Goal: Check status: Check status

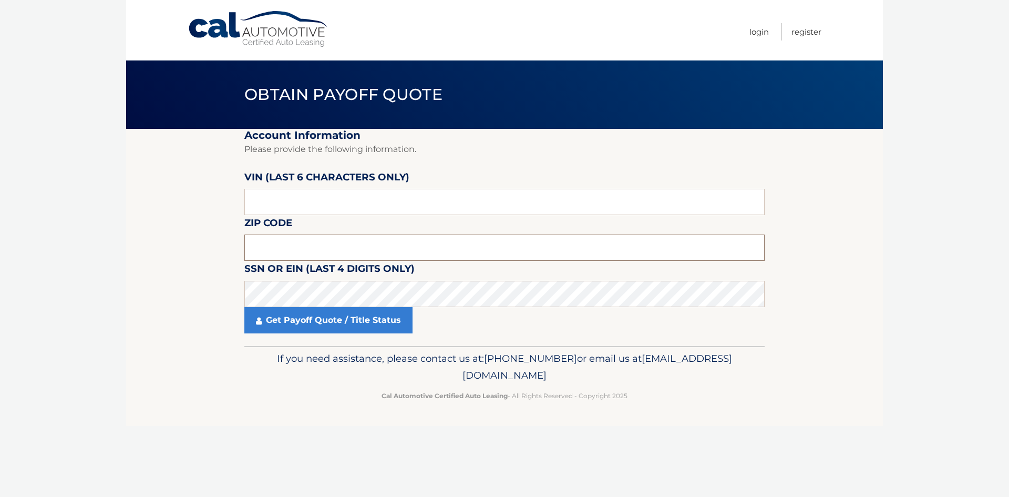
click at [292, 248] on input "text" at bounding box center [504, 247] width 520 height 26
type input "10594"
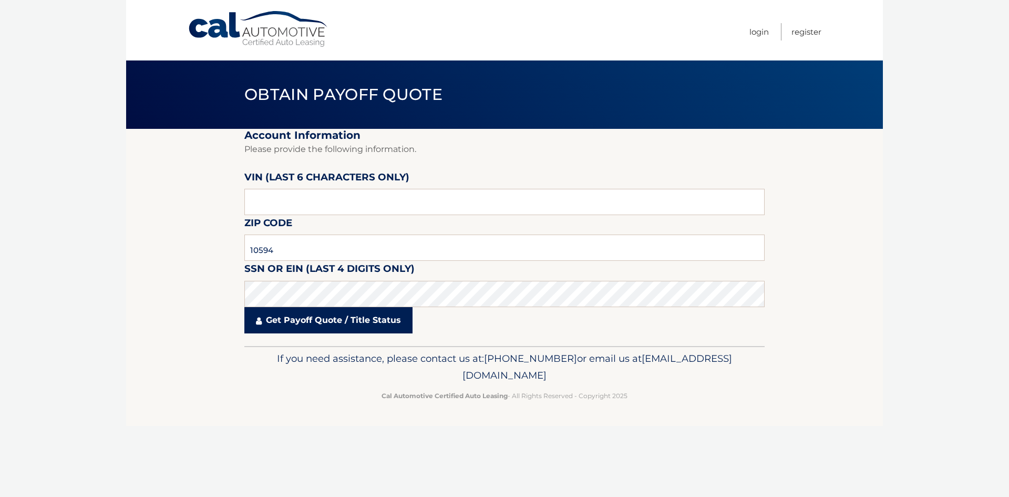
click at [283, 317] on link "Get Payoff Quote / Title Status" at bounding box center [328, 320] width 168 height 26
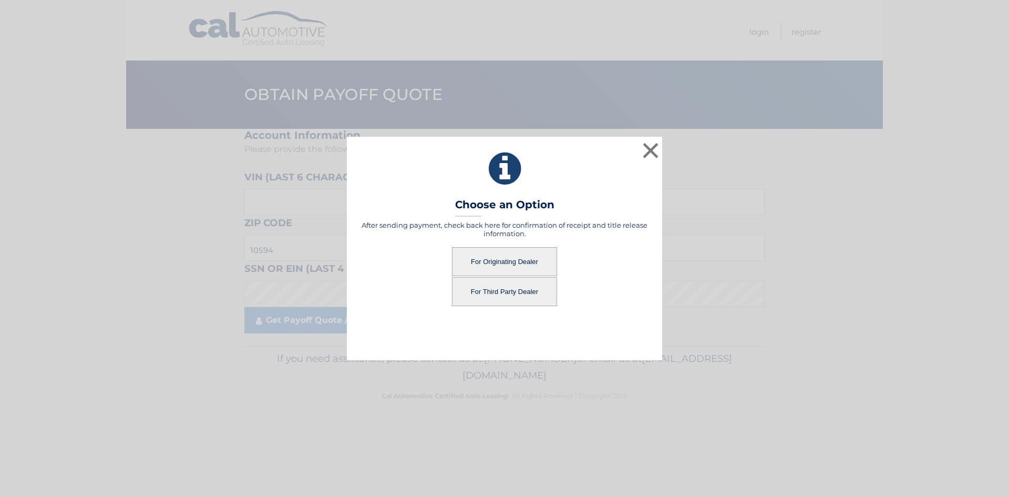
click at [483, 259] on button "For Originating Dealer" at bounding box center [504, 261] width 105 height 29
click at [492, 259] on button "For Originating Dealer" at bounding box center [504, 261] width 105 height 29
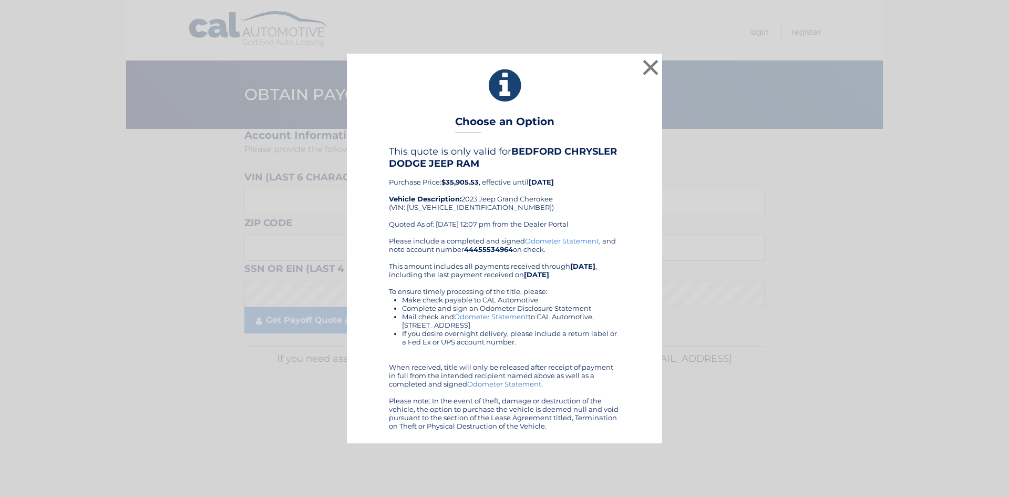
click at [459, 207] on div "This quote is only valid for BEDFORD CHRYSLER DODGE JEEP RAM Purchase Price: $3…" at bounding box center [504, 191] width 231 height 90
copy div "1C4RJHAGXPC510704"
